Goal: Task Accomplishment & Management: Use online tool/utility

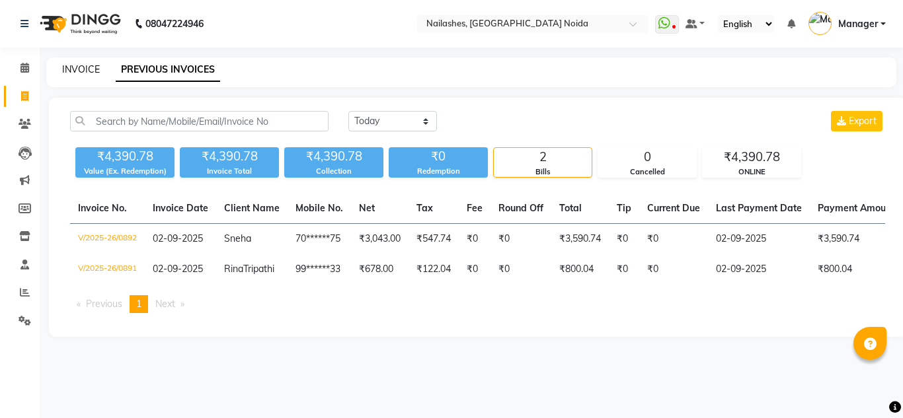
click at [73, 73] on link "INVOICE" at bounding box center [81, 69] width 38 height 12
select select "service"
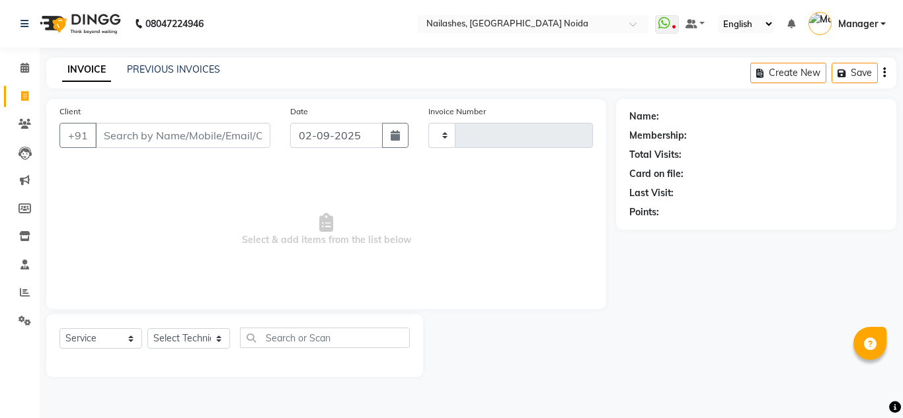
type input "0893"
select select "6068"
click at [159, 68] on link "PREVIOUS INVOICES" at bounding box center [173, 69] width 93 height 12
